Goal: Task Accomplishment & Management: Use online tool/utility

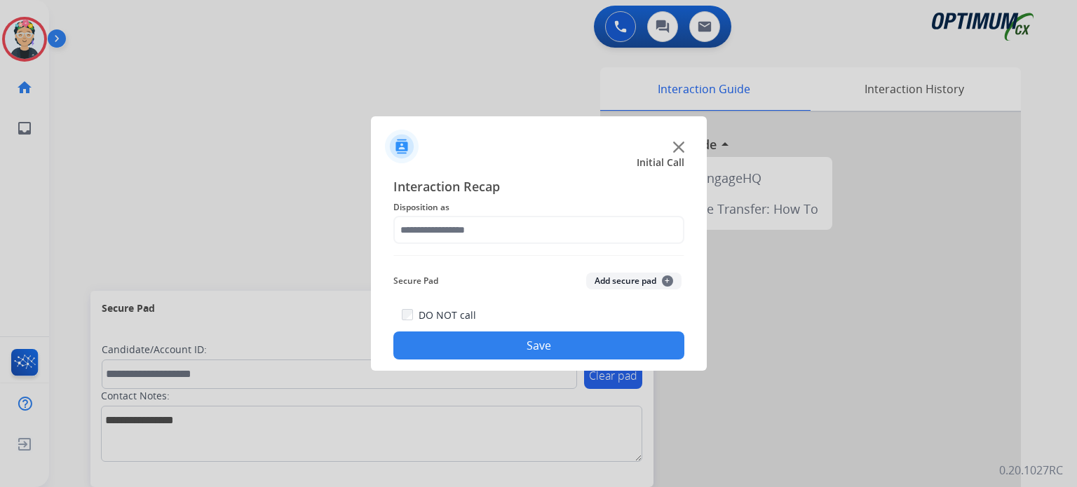
click at [676, 156] on span "Initial Call" at bounding box center [660, 163] width 48 height 14
click at [684, 140] on div at bounding box center [539, 140] width 336 height 49
click at [678, 148] on img at bounding box center [678, 147] width 11 height 11
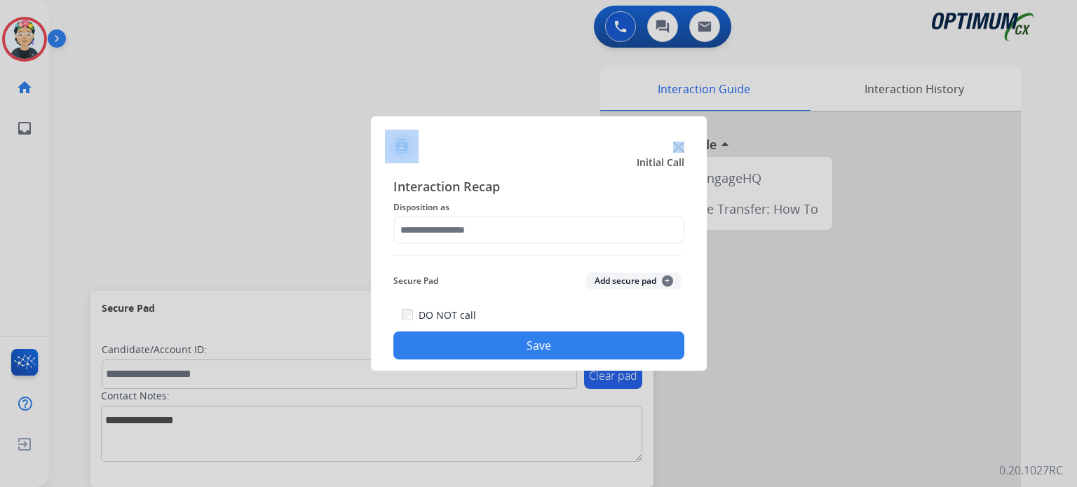
click at [678, 148] on img at bounding box center [678, 147] width 11 height 11
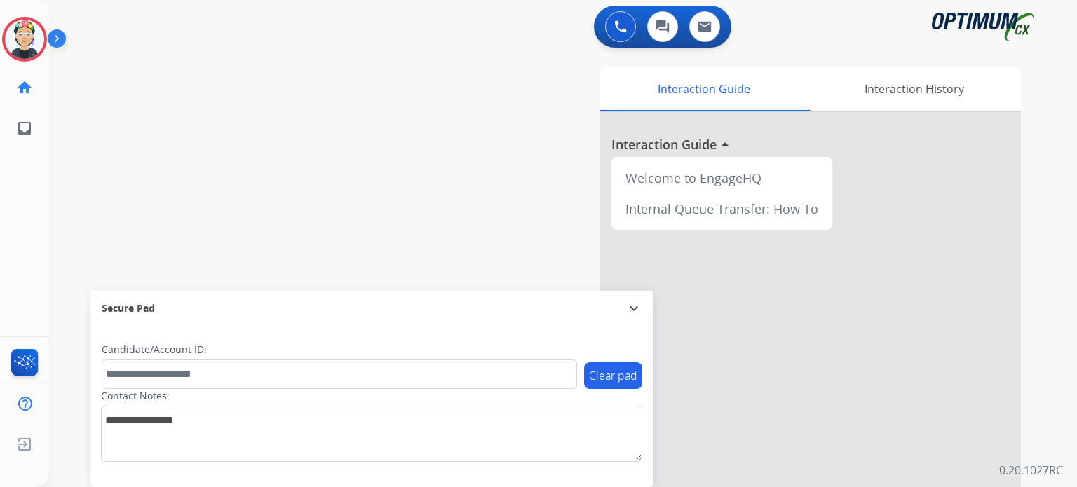
click at [678, 148] on div at bounding box center [810, 373] width 421 height 523
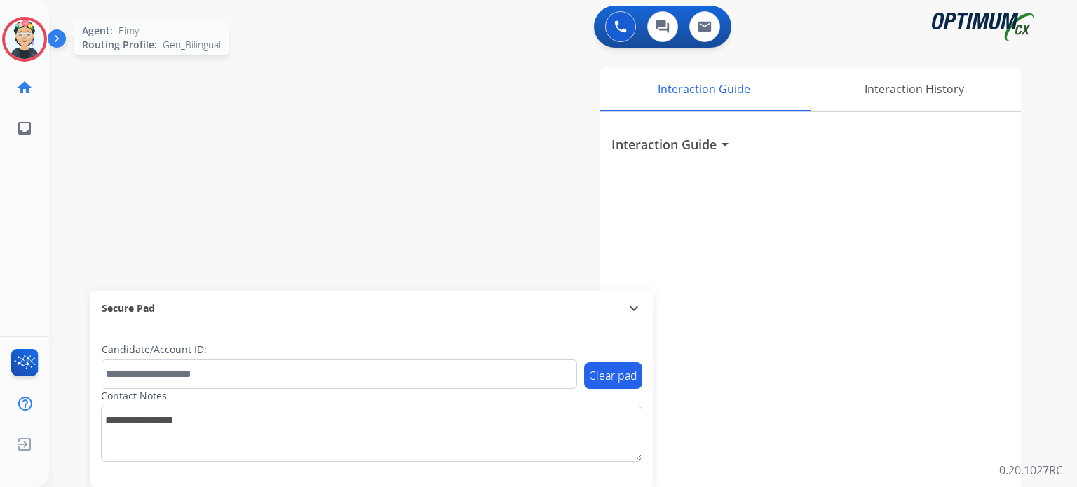
click at [9, 47] on img at bounding box center [24, 39] width 39 height 39
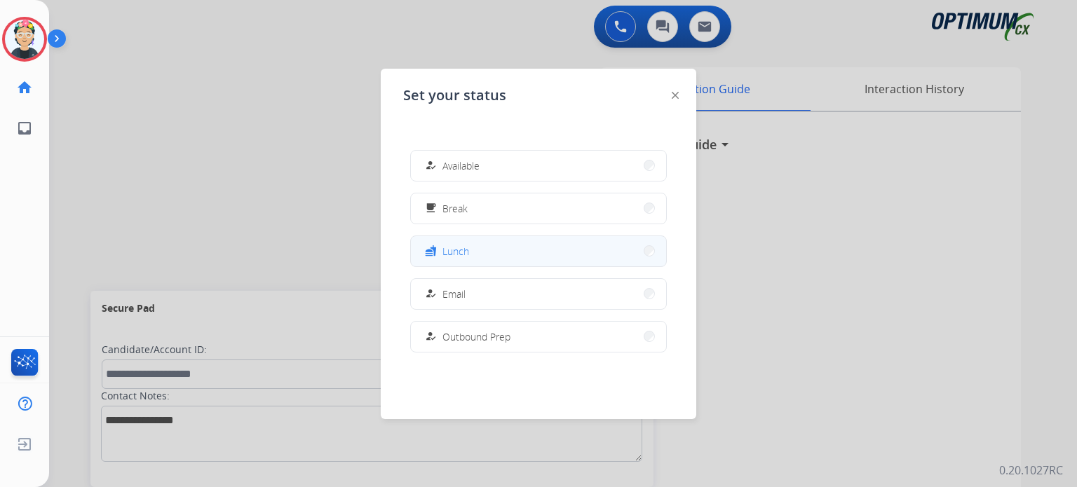
click at [477, 252] on button "fastfood Lunch" at bounding box center [538, 251] width 255 height 30
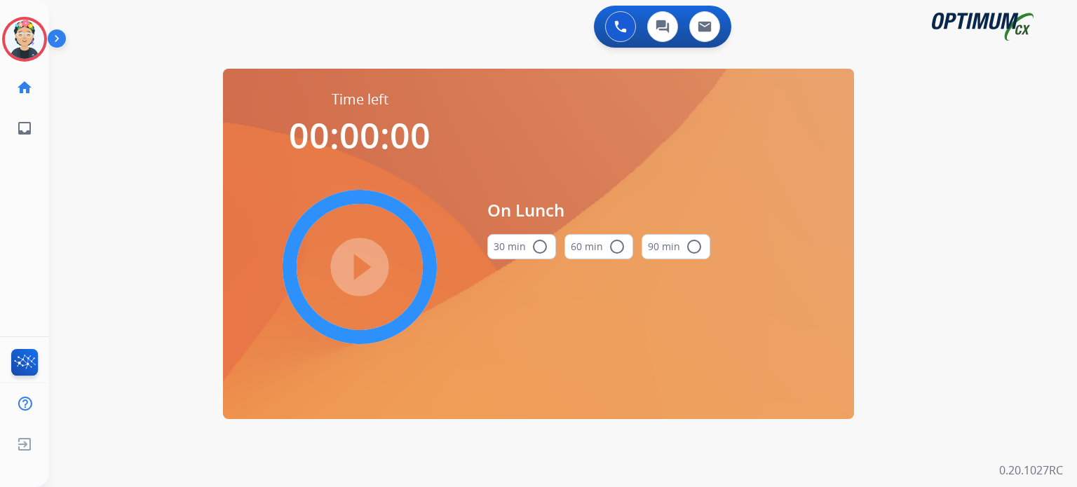
click at [512, 240] on button "30 min radio_button_unchecked" at bounding box center [521, 246] width 69 height 25
click at [368, 266] on mat-icon "play_circle_filled" at bounding box center [359, 267] width 17 height 17
